Goal: Task Accomplishment & Management: Complete application form

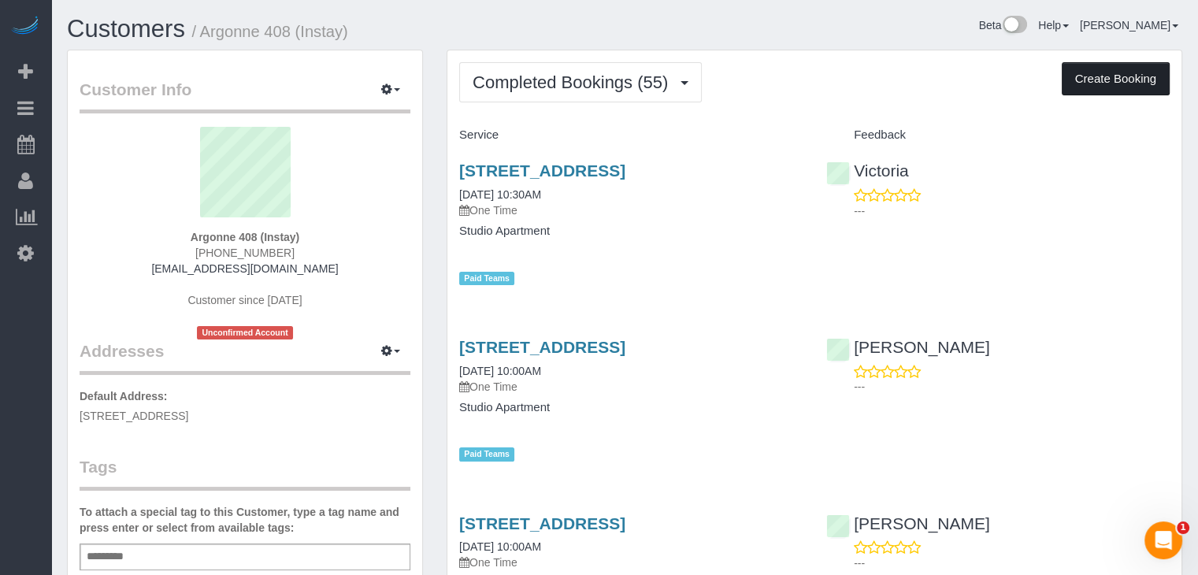
click at [1132, 85] on button "Create Booking" at bounding box center [1115, 78] width 108 height 33
select select "IA"
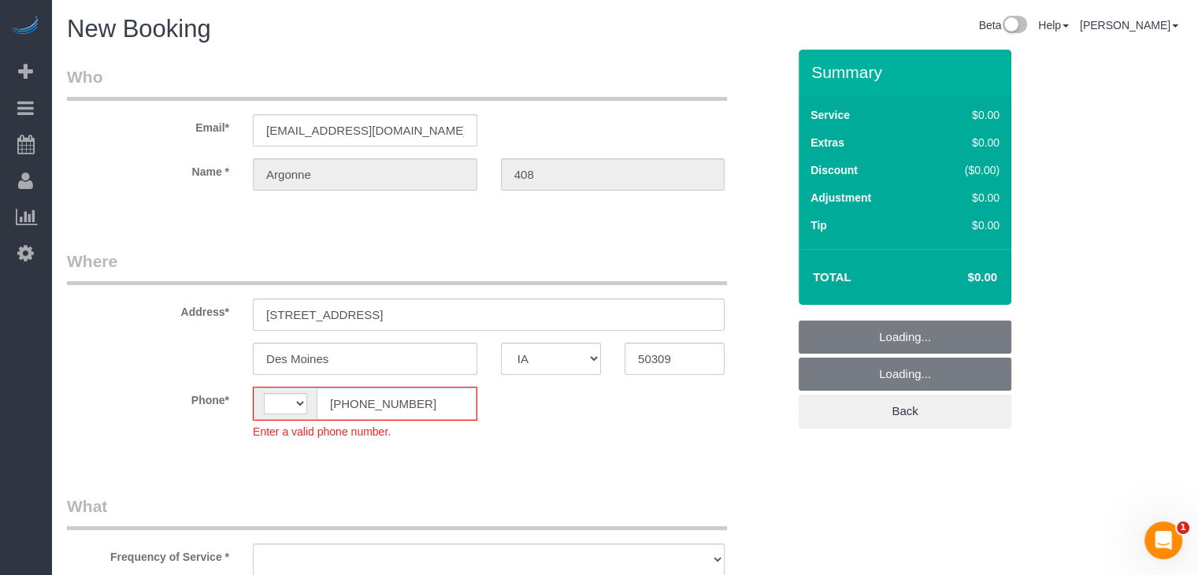
select select "string:[GEOGRAPHIC_DATA]"
select select "object:1712"
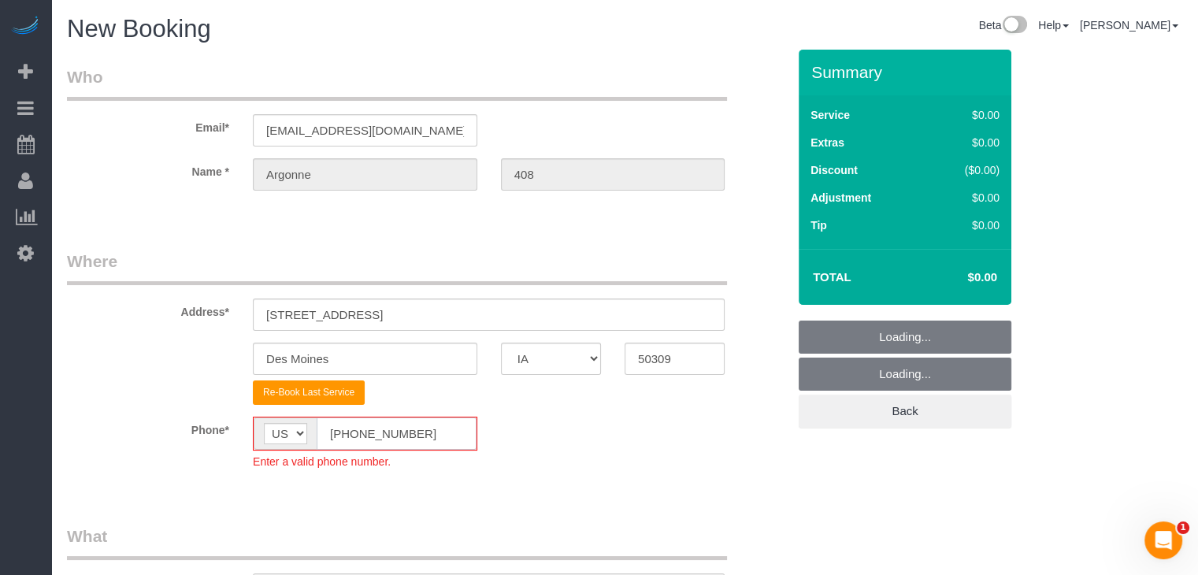
click at [348, 435] on input "[PHONE_NUMBER]" at bounding box center [397, 433] width 160 height 32
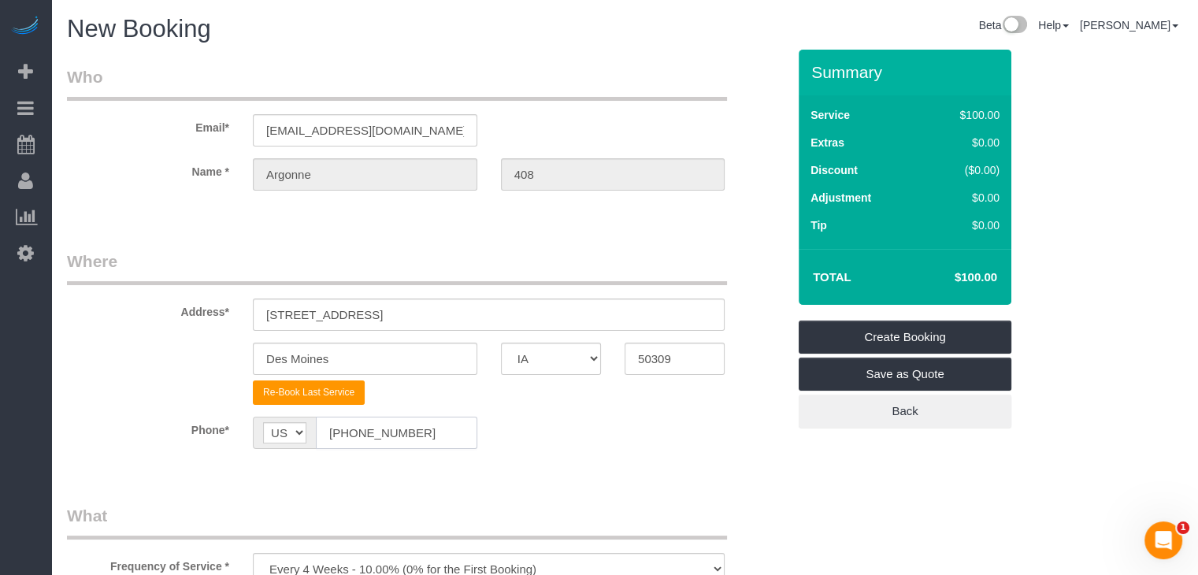
scroll to position [384, 0]
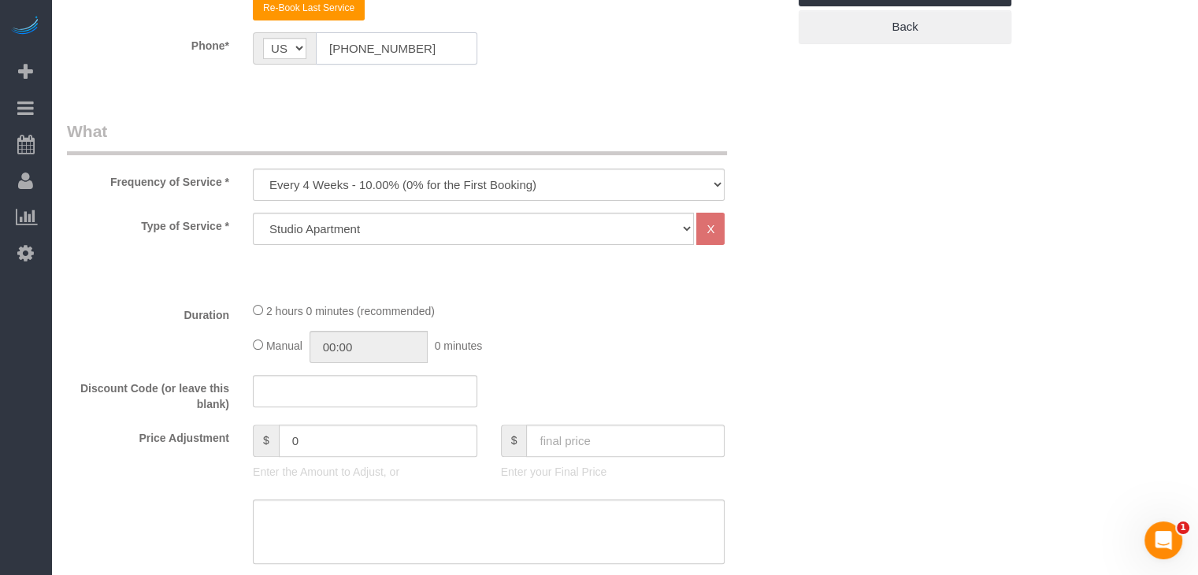
type input "[PHONE_NUMBER]"
click at [392, 187] on select "Every 6 Weeks (0% for the First Booking) One Time Every 8 Weeks (0% for the Fir…" at bounding box center [489, 185] width 472 height 32
select select "object:1714"
click at [253, 169] on select "Every 6 Weeks (0% for the First Booking) One Time Every 8 Weeks (0% for the Fir…" at bounding box center [489, 185] width 472 height 32
type input "02:00"
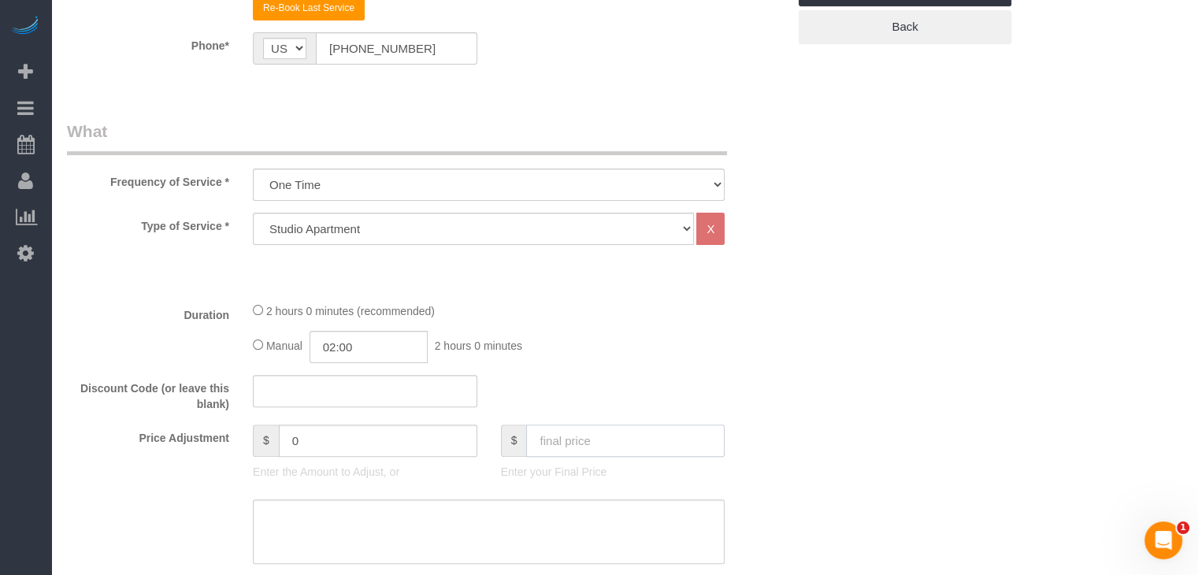
click at [646, 438] on input "text" at bounding box center [625, 440] width 198 height 32
type input "70"
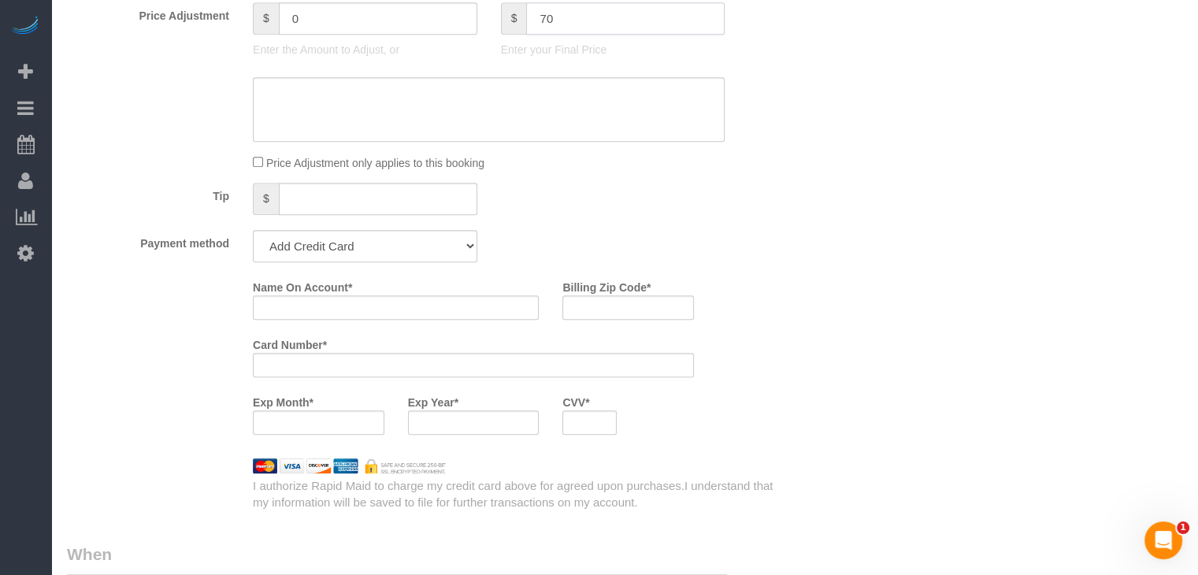
type input "-30"
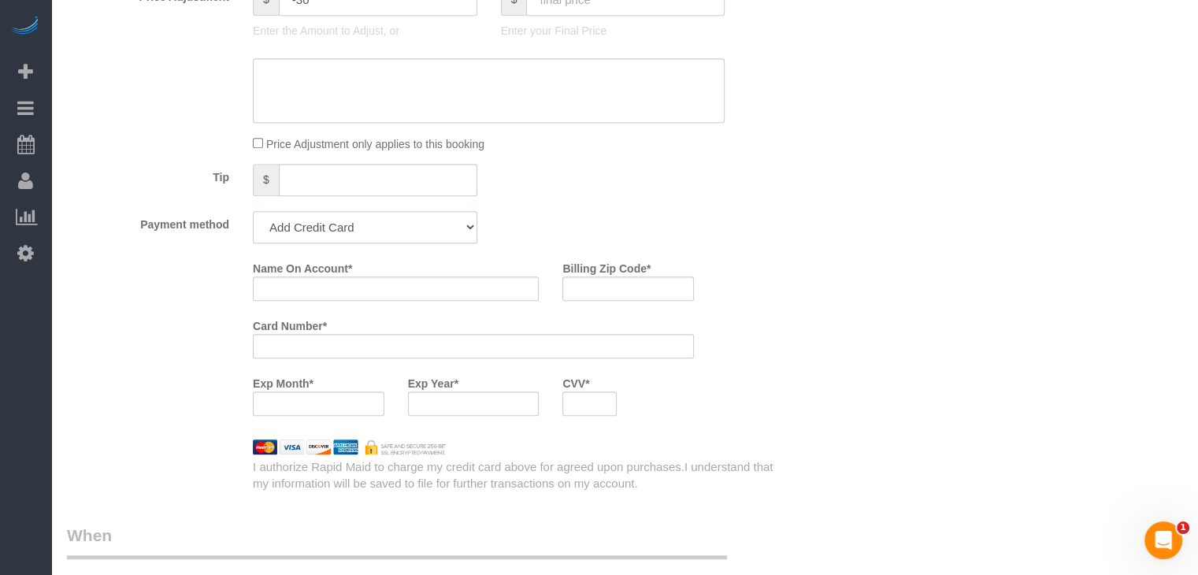
click at [336, 231] on select "Add Credit Card Cash Check Paypal" at bounding box center [365, 227] width 224 height 32
select select "string:check"
click at [253, 211] on select "Add Credit Card Cash Check Paypal" at bounding box center [365, 227] width 224 height 32
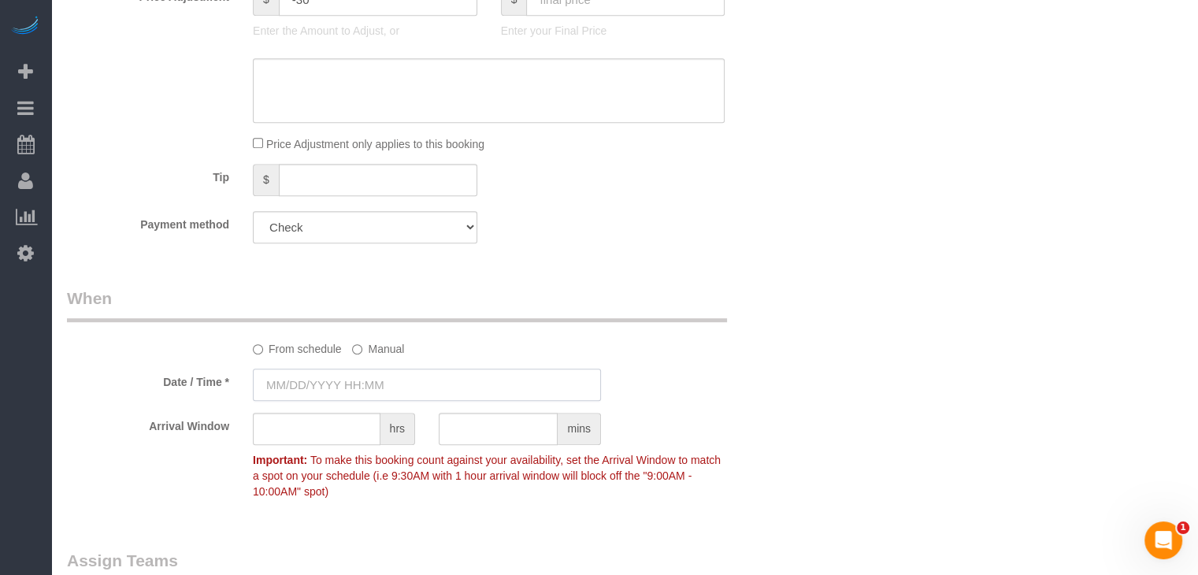
click at [330, 382] on input "text" at bounding box center [427, 384] width 348 height 32
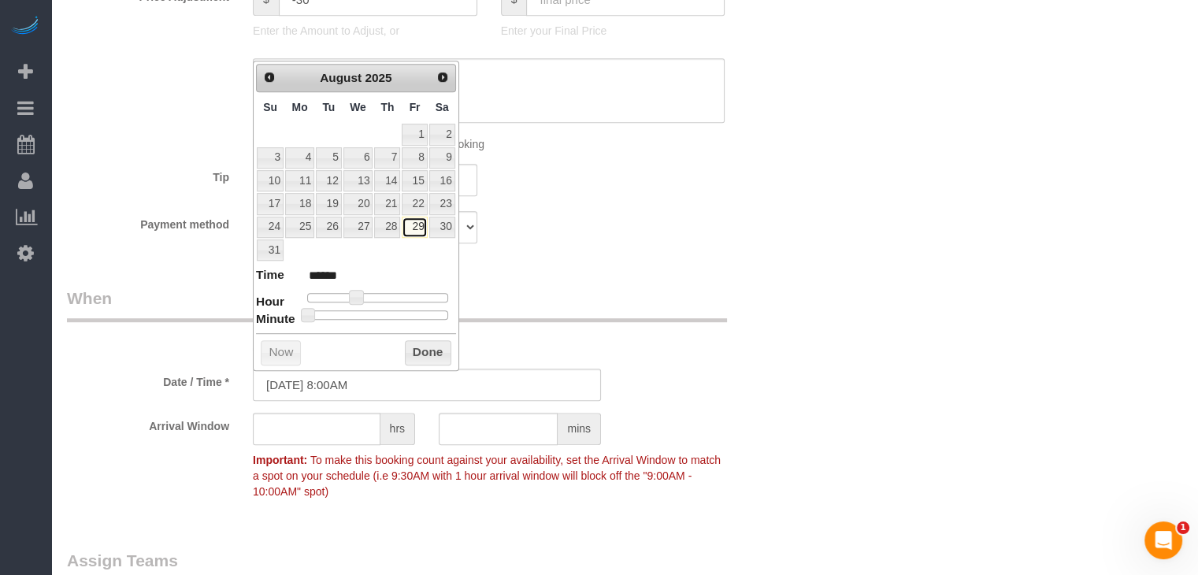
click at [416, 226] on link "29" at bounding box center [414, 227] width 25 height 21
type input "[DATE] 9:00AM"
type input "******"
type input "[DATE] 10:00AM"
type input "*******"
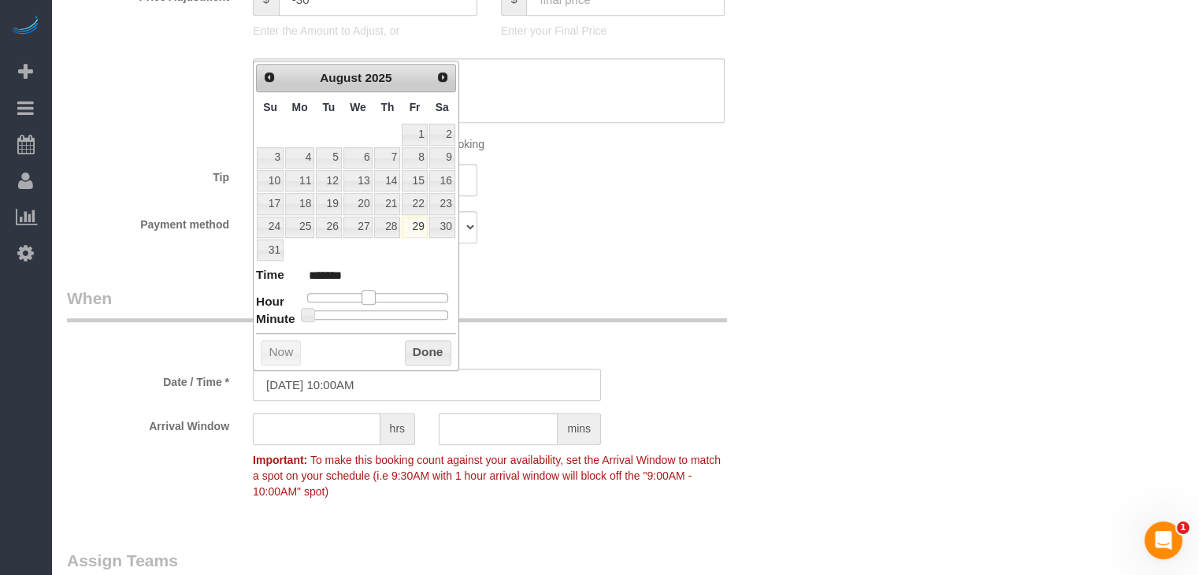
drag, startPoint x: 358, startPoint y: 293, endPoint x: 369, endPoint y: 291, distance: 11.1
click at [369, 291] on span at bounding box center [368, 297] width 14 height 14
click at [424, 346] on button "Done" at bounding box center [428, 352] width 46 height 25
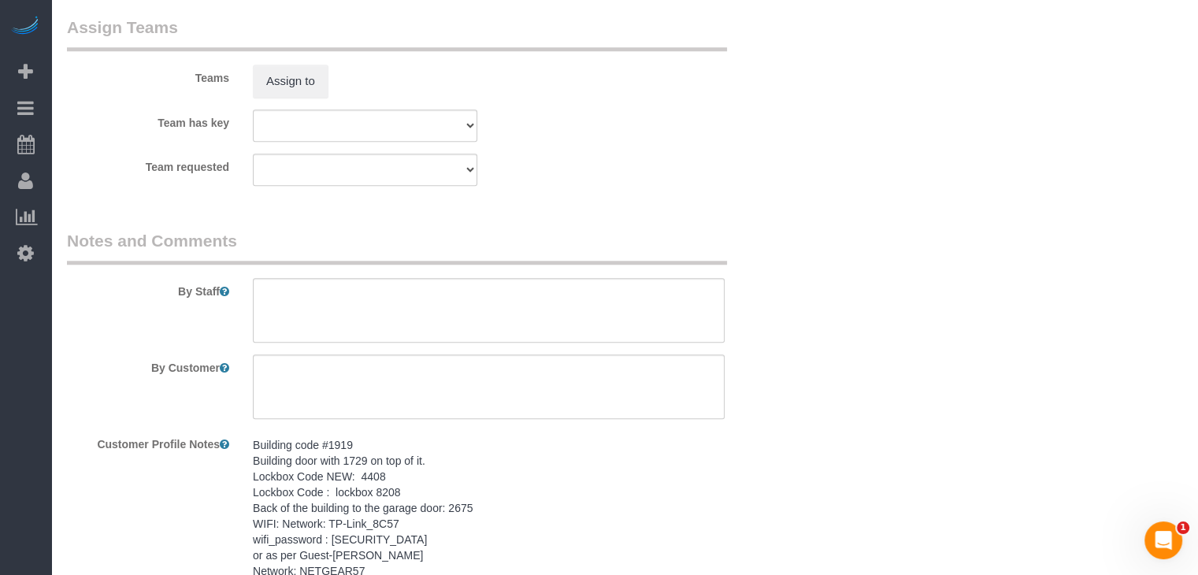
scroll to position [1412, 0]
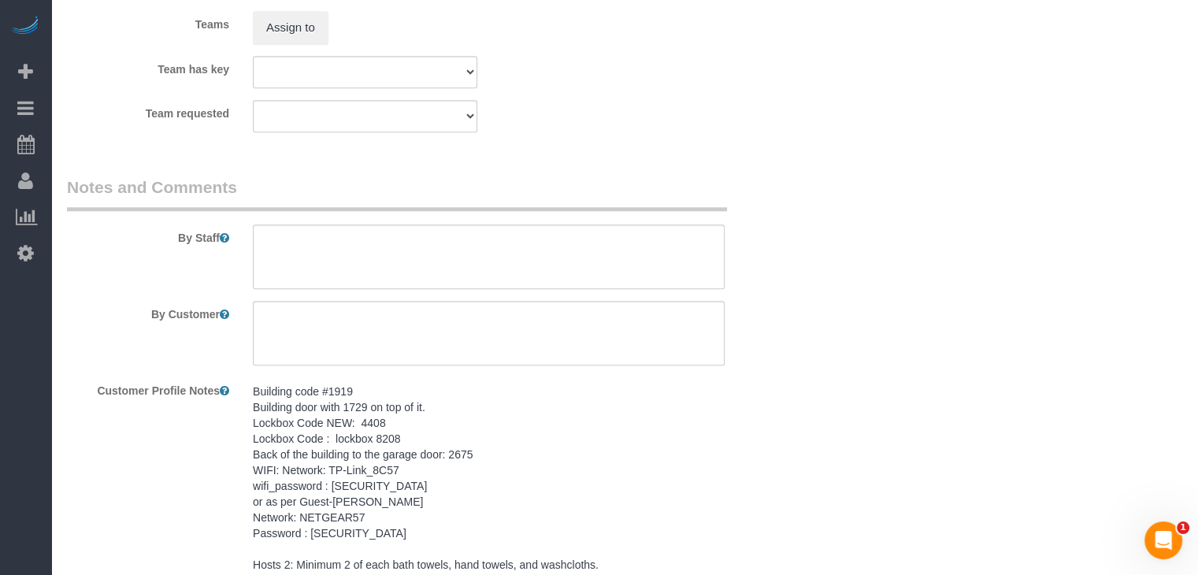
click at [356, 457] on pre "Building code #1919 Building door with 1729 on top of it. Lockbox Code NEW: 440…" at bounding box center [489, 493] width 472 height 220
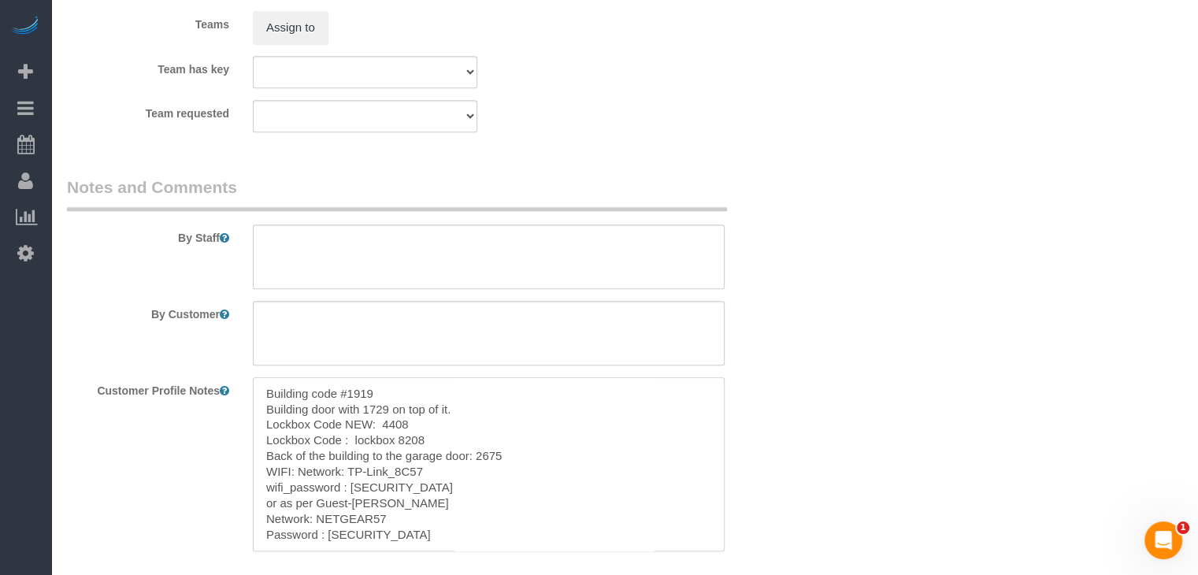
click at [416, 487] on textarea "Building code #1919 Building door with 1729 on top of it. Lockbox Code NEW: 440…" at bounding box center [489, 464] width 472 height 174
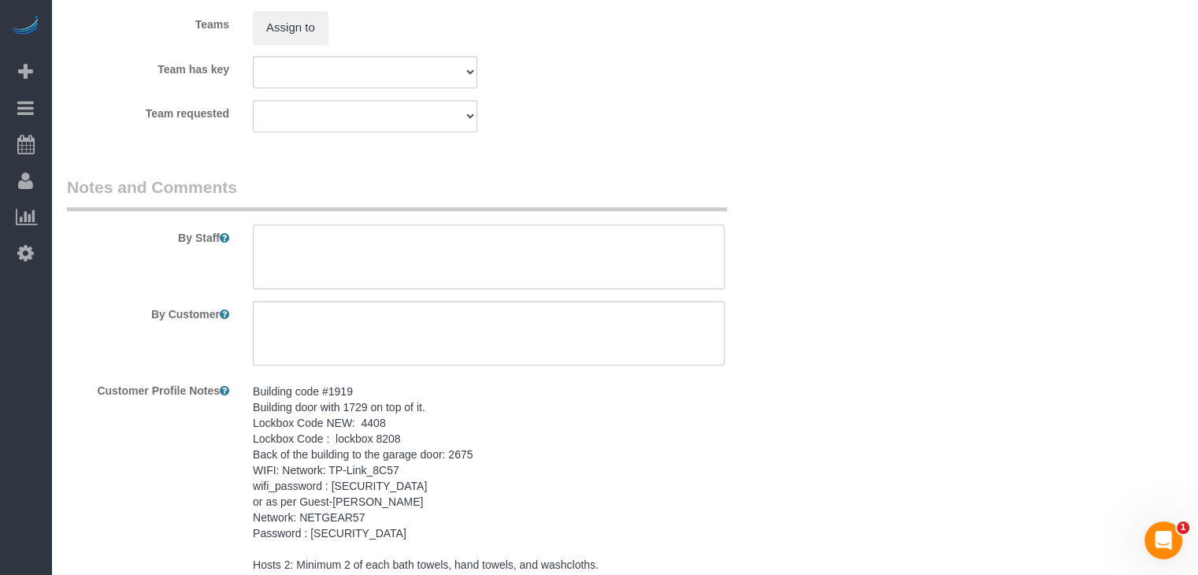
click at [343, 253] on textarea at bounding box center [489, 256] width 472 height 65
paste textarea "Building code #1919 Building door with 1729 on top of it. Lockbox Code NEW: 440…"
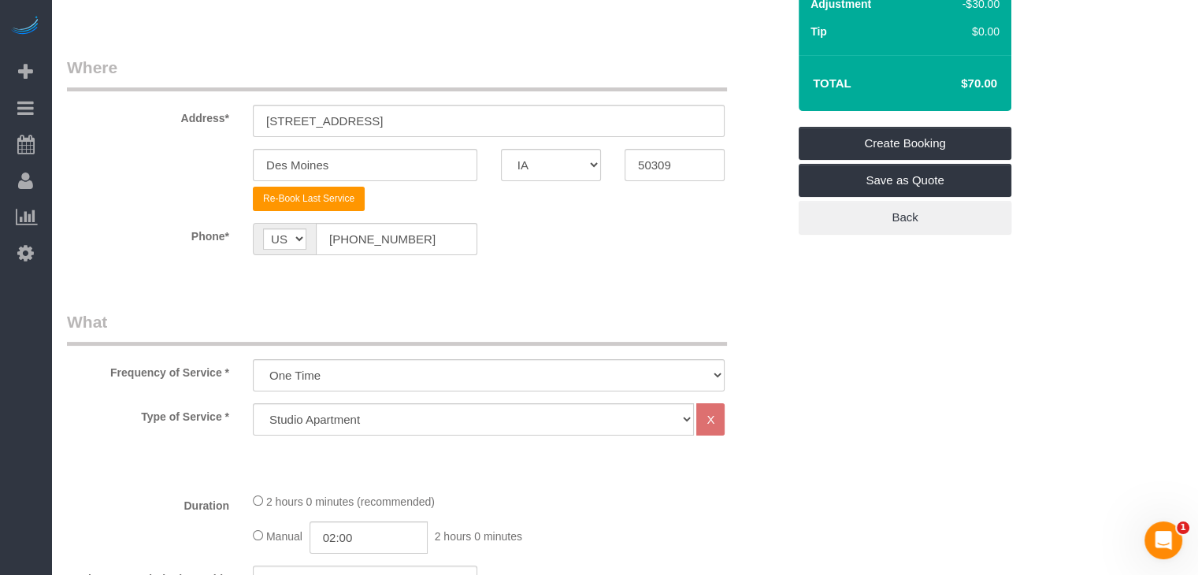
scroll to position [162, 0]
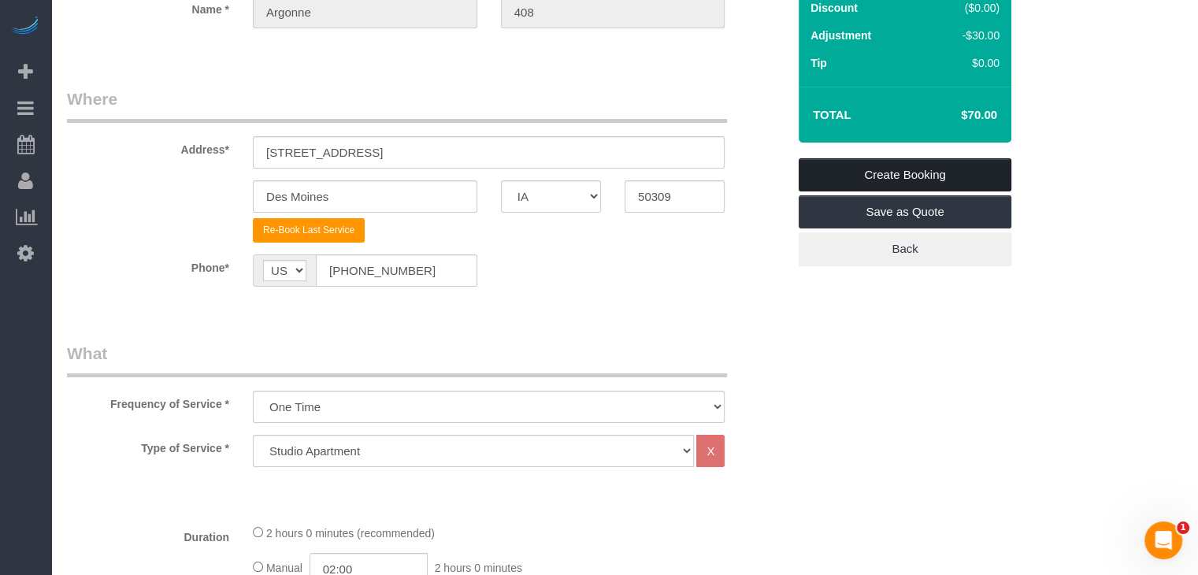
type textarea "Building code #1919 Building door with 1729 on top of it. Lockbox Code NEW: 440…"
click at [971, 171] on link "Create Booking" at bounding box center [904, 174] width 213 height 33
